Goal: Task Accomplishment & Management: Complete application form

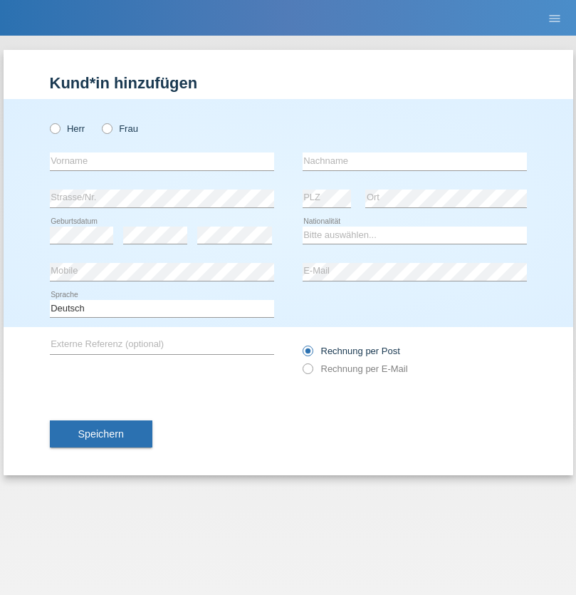
radio input "true"
click at [162, 161] on input "text" at bounding box center [162, 161] width 224 height 18
type input "firat"
click at [415, 161] on input "text" at bounding box center [415, 161] width 224 height 18
type input "kara"
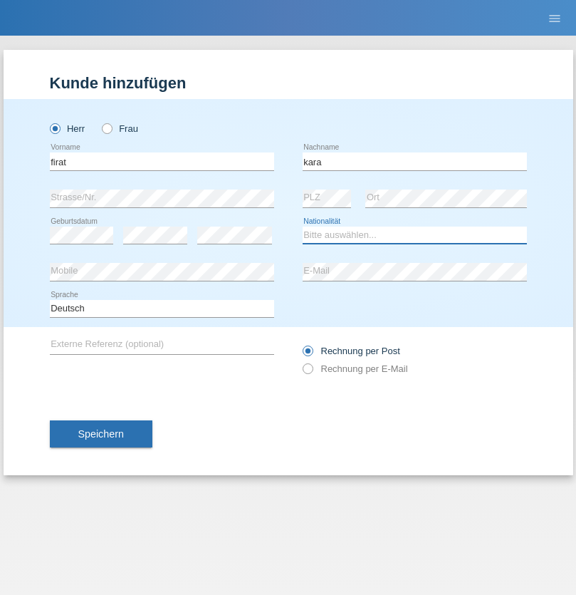
select select "CH"
radio input "true"
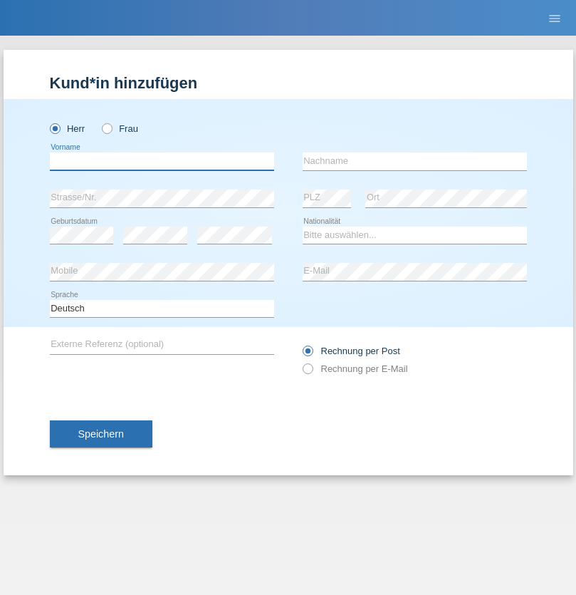
click at [162, 161] on input "text" at bounding box center [162, 161] width 224 height 18
type input "Bogdan"
click at [415, 161] on input "text" at bounding box center [415, 161] width 224 height 18
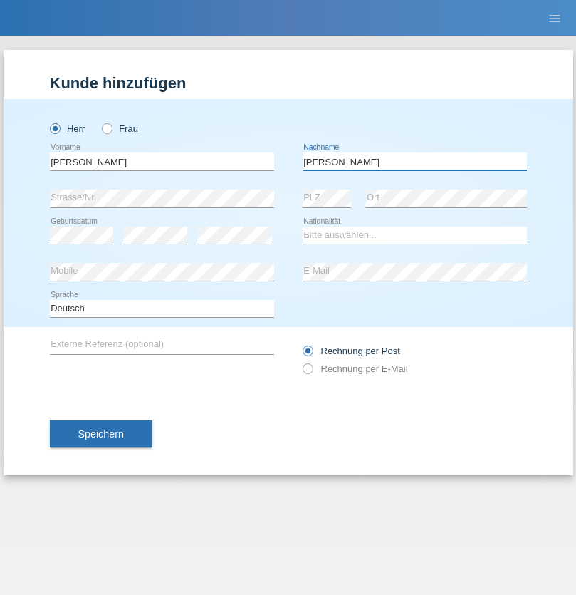
type input "Cristian"
select select "RO"
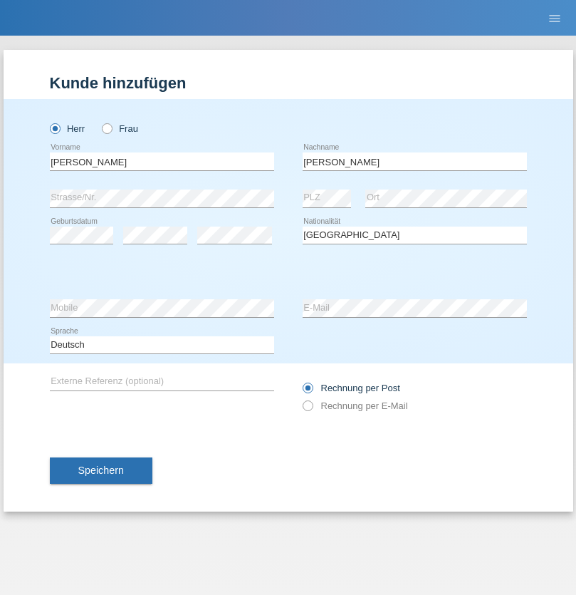
select select "C"
select select "11"
select select "02"
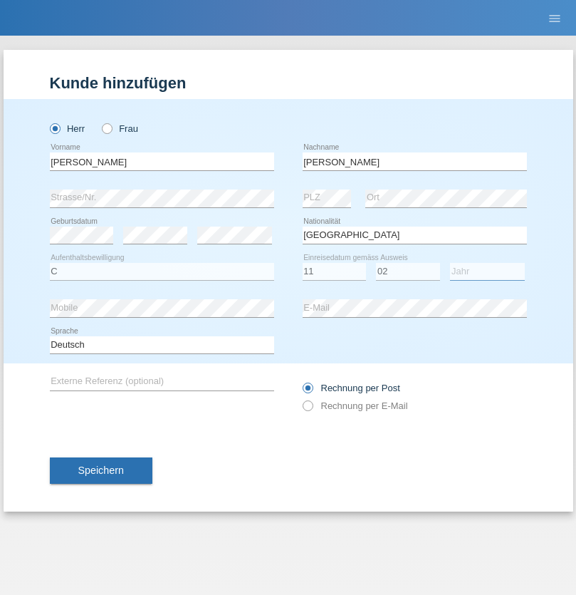
select select "2011"
select select "en"
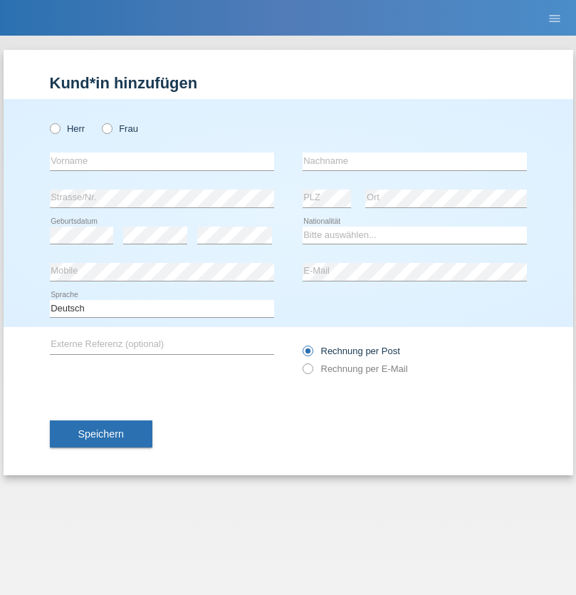
radio input "true"
click at [162, 161] on input "text" at bounding box center [162, 161] width 224 height 18
type input "Hasan"
click at [415, 161] on input "text" at bounding box center [415, 161] width 224 height 18
type input "Ymeri"
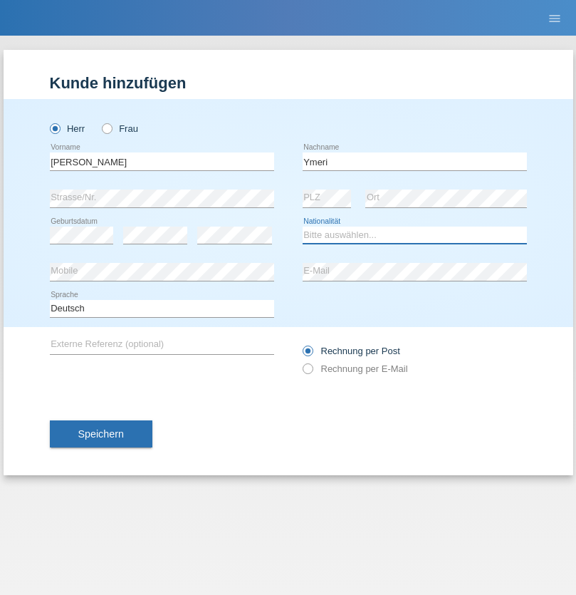
select select "XK"
select select "C"
select select "21"
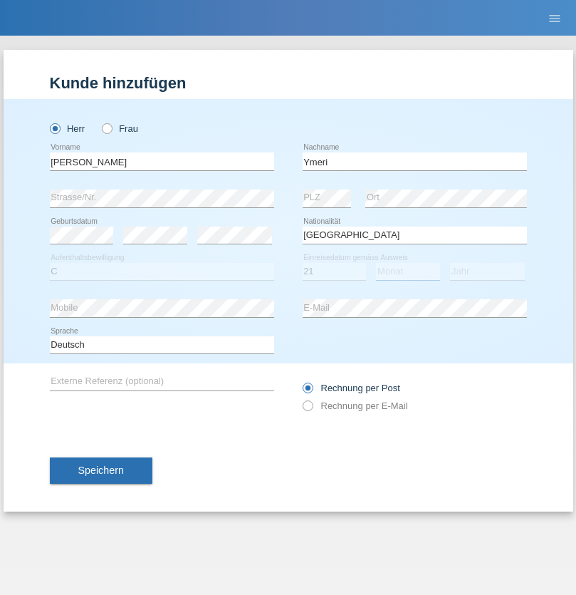
select select "03"
select select "1991"
